Goal: Transaction & Acquisition: Purchase product/service

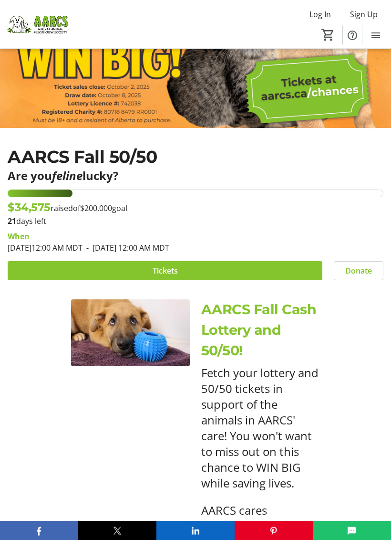
scroll to position [141, 0]
click at [271, 272] on span at bounding box center [165, 270] width 315 height 23
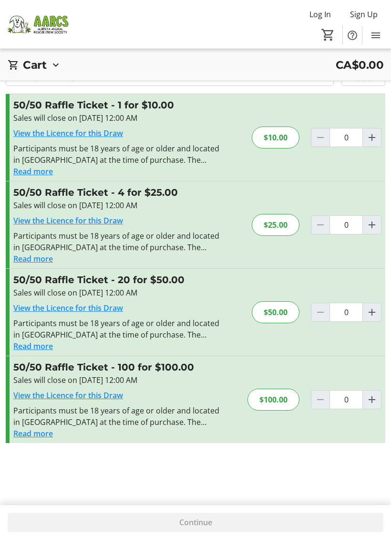
scroll to position [55, 0]
click at [374, 307] on mat-icon "Increment by one" at bounding box center [371, 312] width 11 height 11
type input "1"
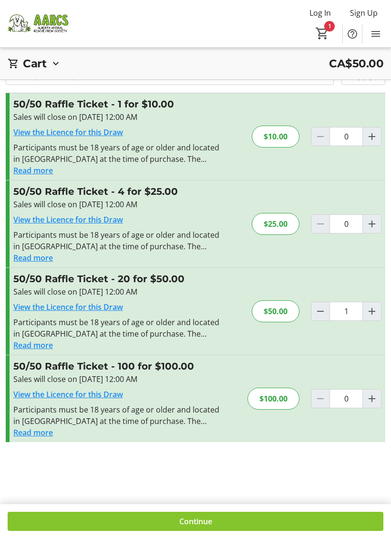
scroll to position [0, 0]
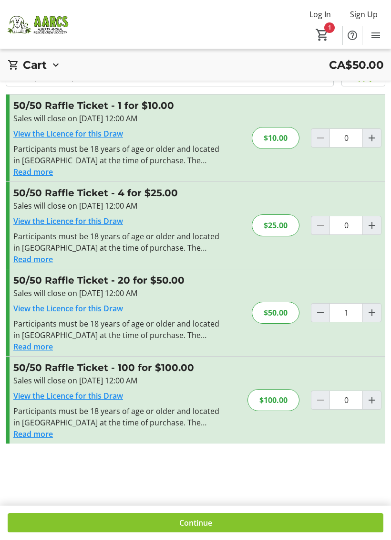
click at [247, 524] on span at bounding box center [196, 522] width 376 height 23
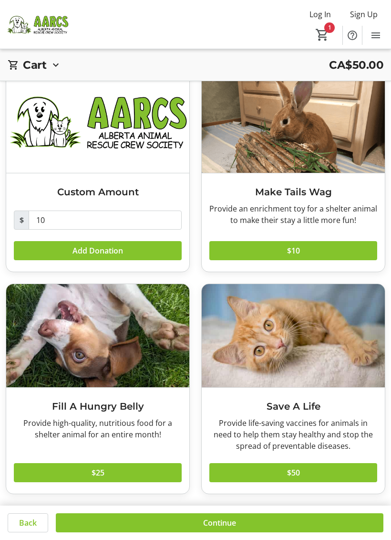
scroll to position [55, 0]
click at [287, 526] on span at bounding box center [220, 522] width 328 height 23
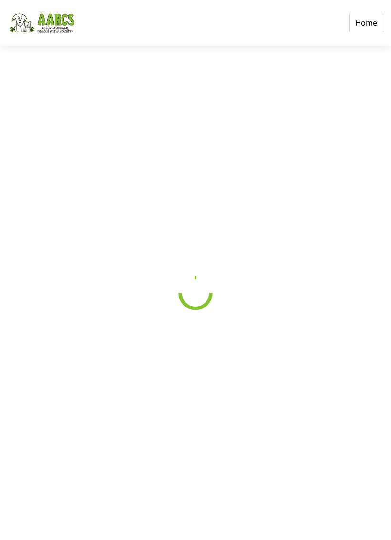
scroll to position [17, 0]
select select "CA"
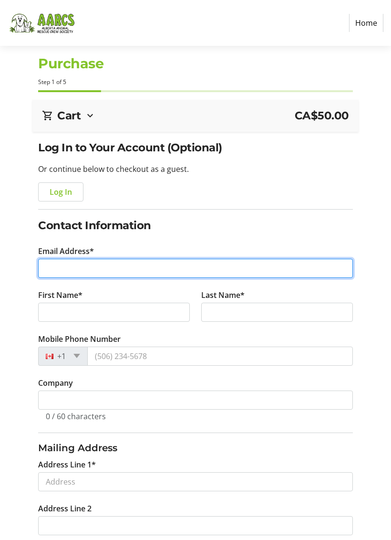
click at [56, 270] on input "Email Address*" at bounding box center [195, 268] width 314 height 19
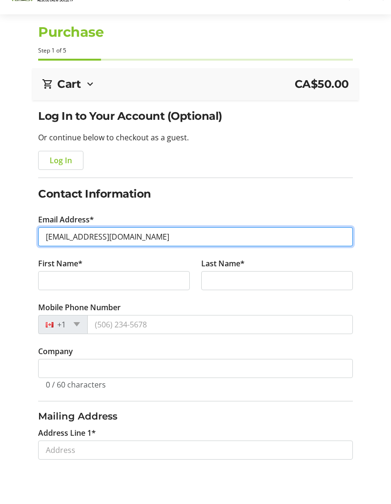
type input "[EMAIL_ADDRESS][DOMAIN_NAME]"
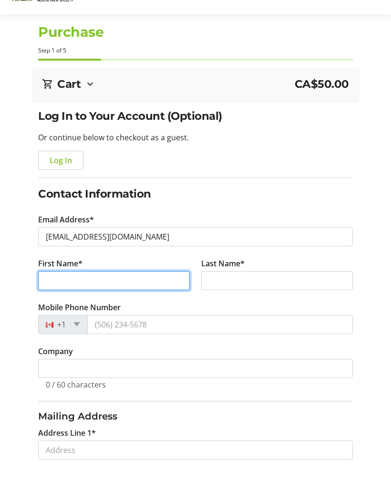
click at [54, 303] on input "First Name*" at bounding box center [114, 312] width 152 height 19
type input "[PERSON_NAME]"
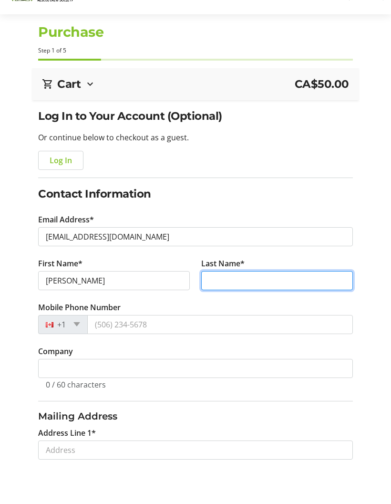
click at [237, 303] on input "Last Name*" at bounding box center [277, 312] width 152 height 19
type input "[PERSON_NAME]"
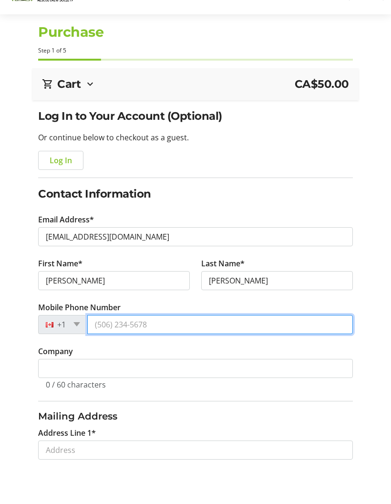
click at [160, 346] on input "Mobile Phone Number" at bounding box center [219, 355] width 265 height 19
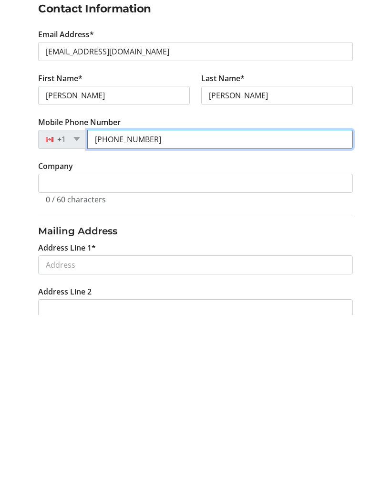
scroll to position [28, 0]
type input "[PHONE_NUMBER]"
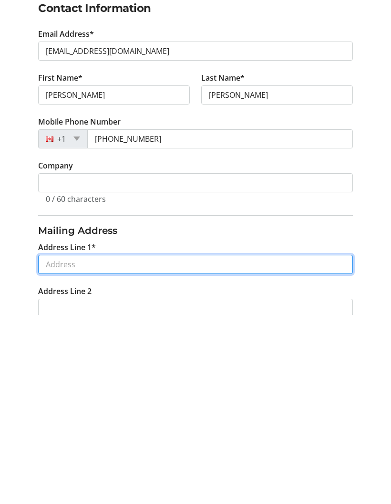
click at [54, 444] on input "Address Line 1*" at bounding box center [195, 453] width 314 height 19
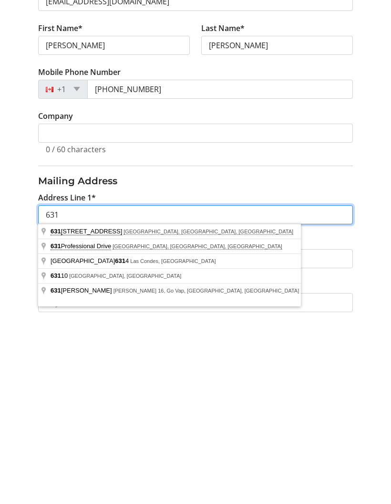
scroll to position [78, 0]
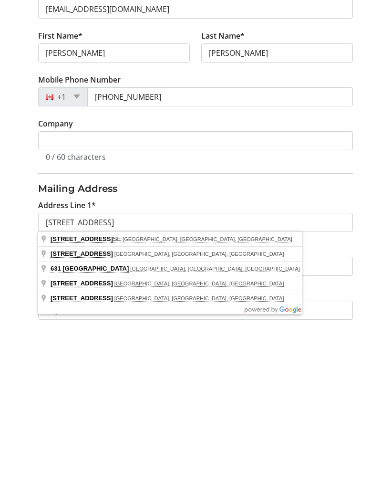
type input "[STREET_ADDRESS]"
type input "[GEOGRAPHIC_DATA]"
select select "AB"
type input "T3M 2V5"
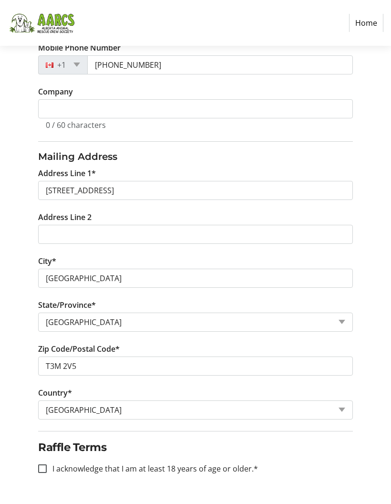
scroll to position [288, 0]
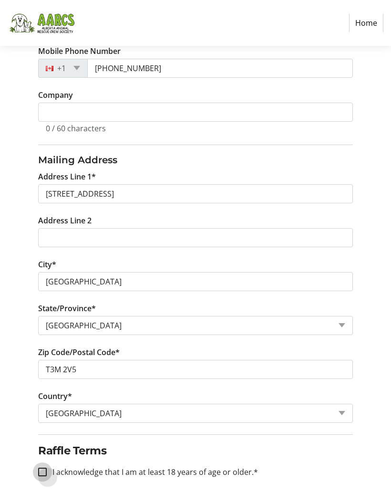
click at [45, 473] on input "I acknowledge that I am at least 18 years of age or older.*" at bounding box center [42, 472] width 9 height 9
checkbox input "true"
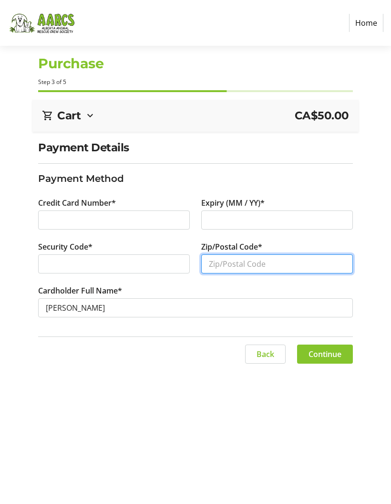
click at [215, 254] on input "Zip/Postal Code*" at bounding box center [277, 263] width 152 height 19
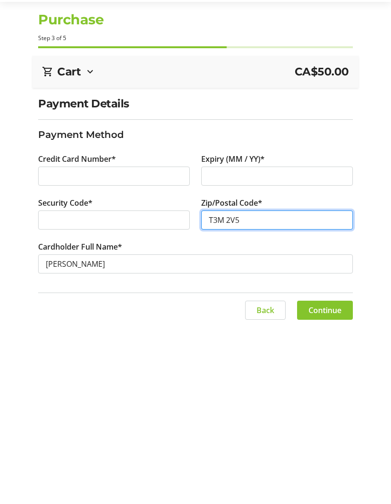
type input "T3M 2V5"
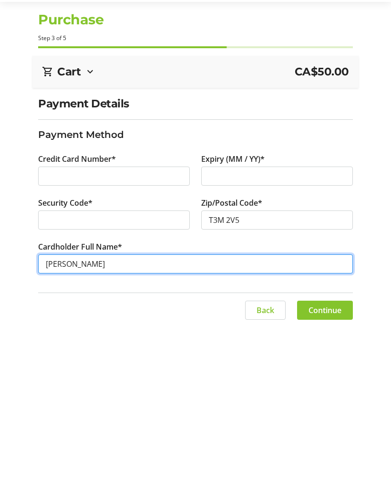
click at [66, 298] on input "[PERSON_NAME]" at bounding box center [195, 307] width 314 height 19
type input "[PERSON_NAME]"
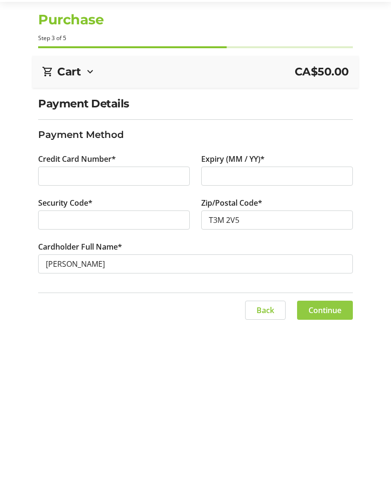
click at [326, 348] on span "Continue" at bounding box center [325, 353] width 33 height 11
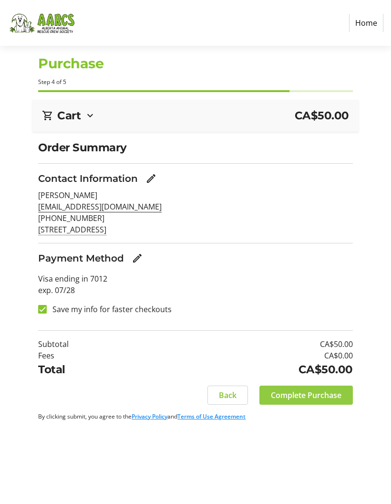
click at [323, 389] on span "Complete Purchase" at bounding box center [306, 394] width 71 height 11
